Goal: Transaction & Acquisition: Obtain resource

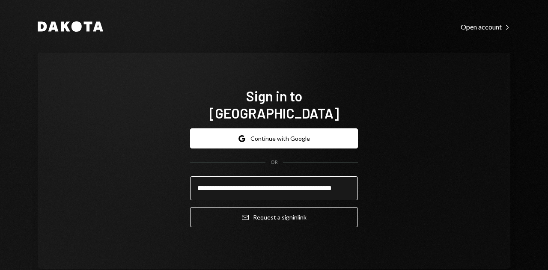
click at [218, 185] on input "**********" at bounding box center [274, 188] width 168 height 24
type input "**********"
click at [190, 207] on button "Email Request a sign in link" at bounding box center [274, 217] width 168 height 20
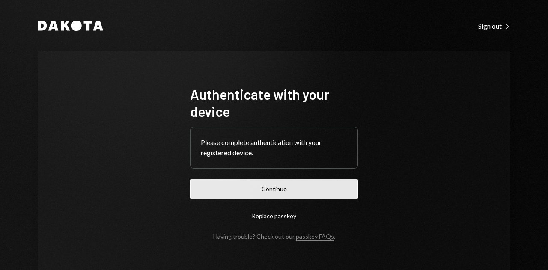
click at [285, 188] on button "Continue" at bounding box center [274, 189] width 168 height 20
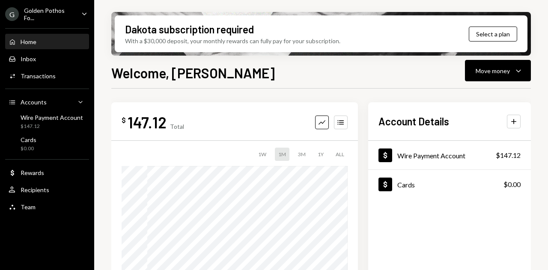
click at [52, 16] on div "Golden Pothos Fo..." at bounding box center [49, 14] width 51 height 15
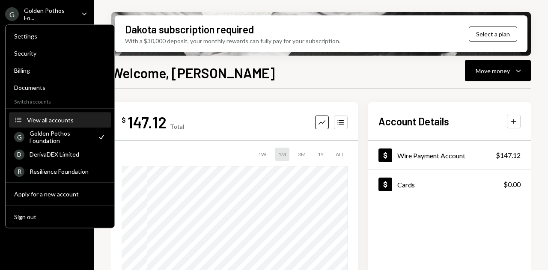
click at [42, 121] on div "View all accounts" at bounding box center [66, 119] width 79 height 7
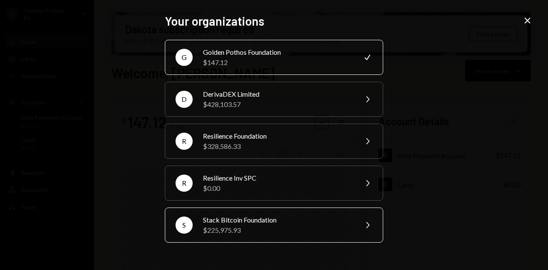
click at [267, 226] on div "$225,975.93" at bounding box center [277, 230] width 149 height 10
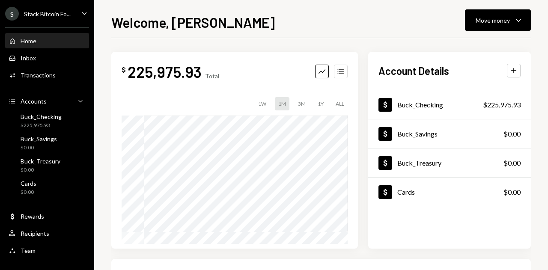
click at [344, 73] on icon "Accounts" at bounding box center [340, 71] width 9 height 9
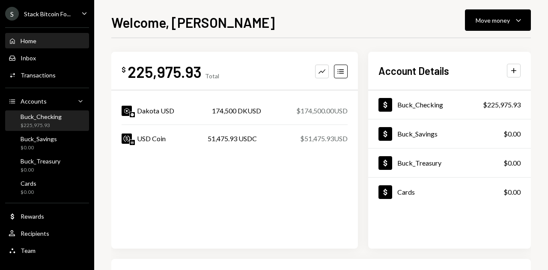
click at [57, 116] on div "Buck_Checking" at bounding box center [41, 116] width 41 height 7
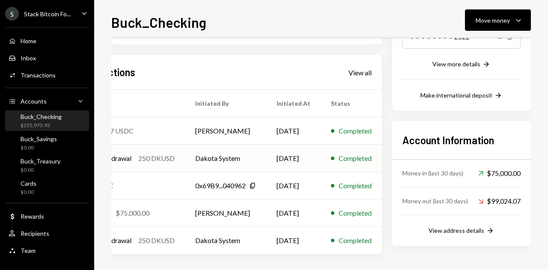
scroll to position [162, 84]
click at [49, 15] on div "Stack Bitcoin Fo..." at bounding box center [47, 13] width 47 height 7
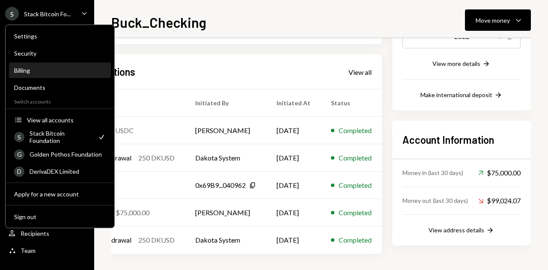
click at [38, 73] on div "Billing" at bounding box center [60, 70] width 92 height 7
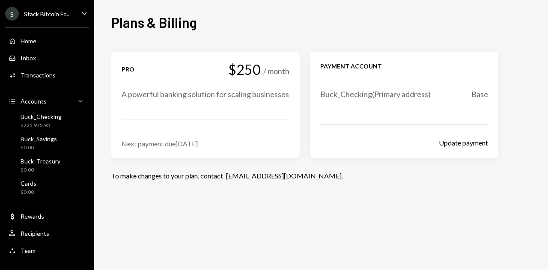
click at [59, 10] on div "Stack Bitcoin Fo..." at bounding box center [47, 13] width 47 height 7
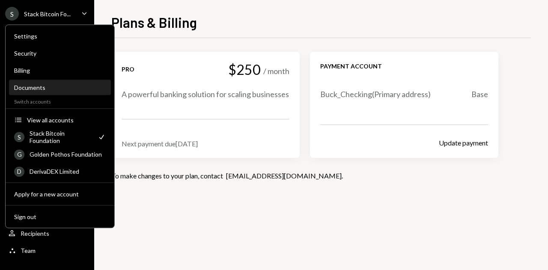
click at [46, 87] on div "Documents" at bounding box center [60, 87] width 92 height 7
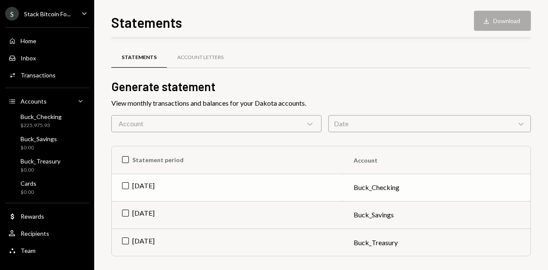
scroll to position [3, 0]
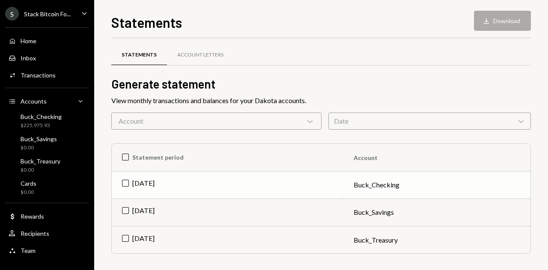
click at [149, 179] on td "Aug 2025" at bounding box center [228, 184] width 232 height 27
click at [512, 19] on button "Download Download" at bounding box center [502, 21] width 57 height 20
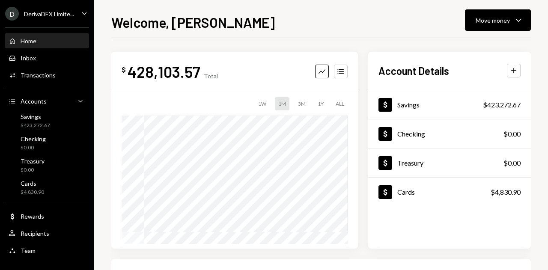
click at [65, 18] on div "DerivaDEX Limite..." at bounding box center [49, 13] width 50 height 7
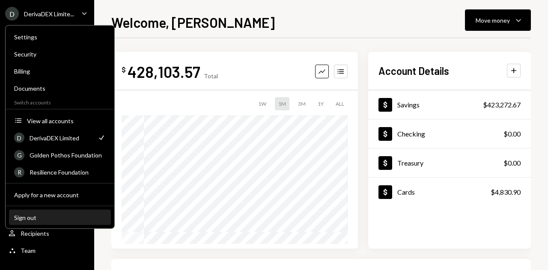
click at [27, 217] on div "Sign out" at bounding box center [60, 217] width 92 height 7
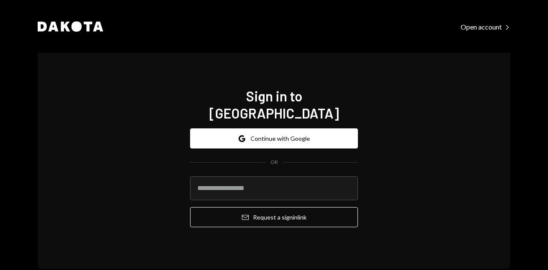
type input "**********"
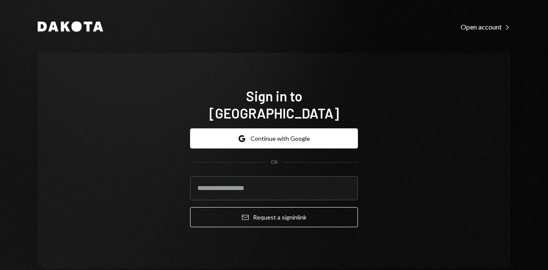
type input "**********"
